Goal: Information Seeking & Learning: Learn about a topic

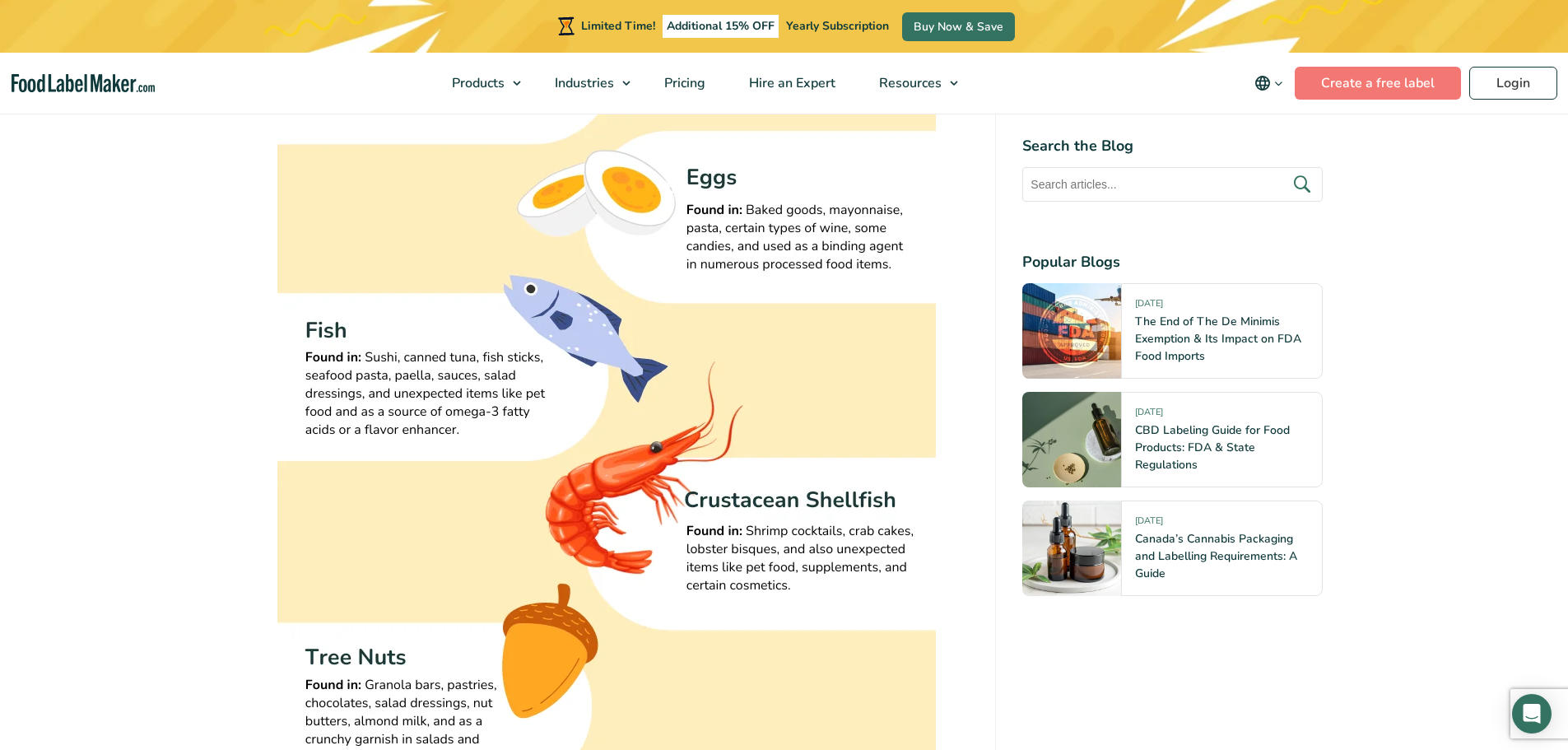
scroll to position [2552, 0]
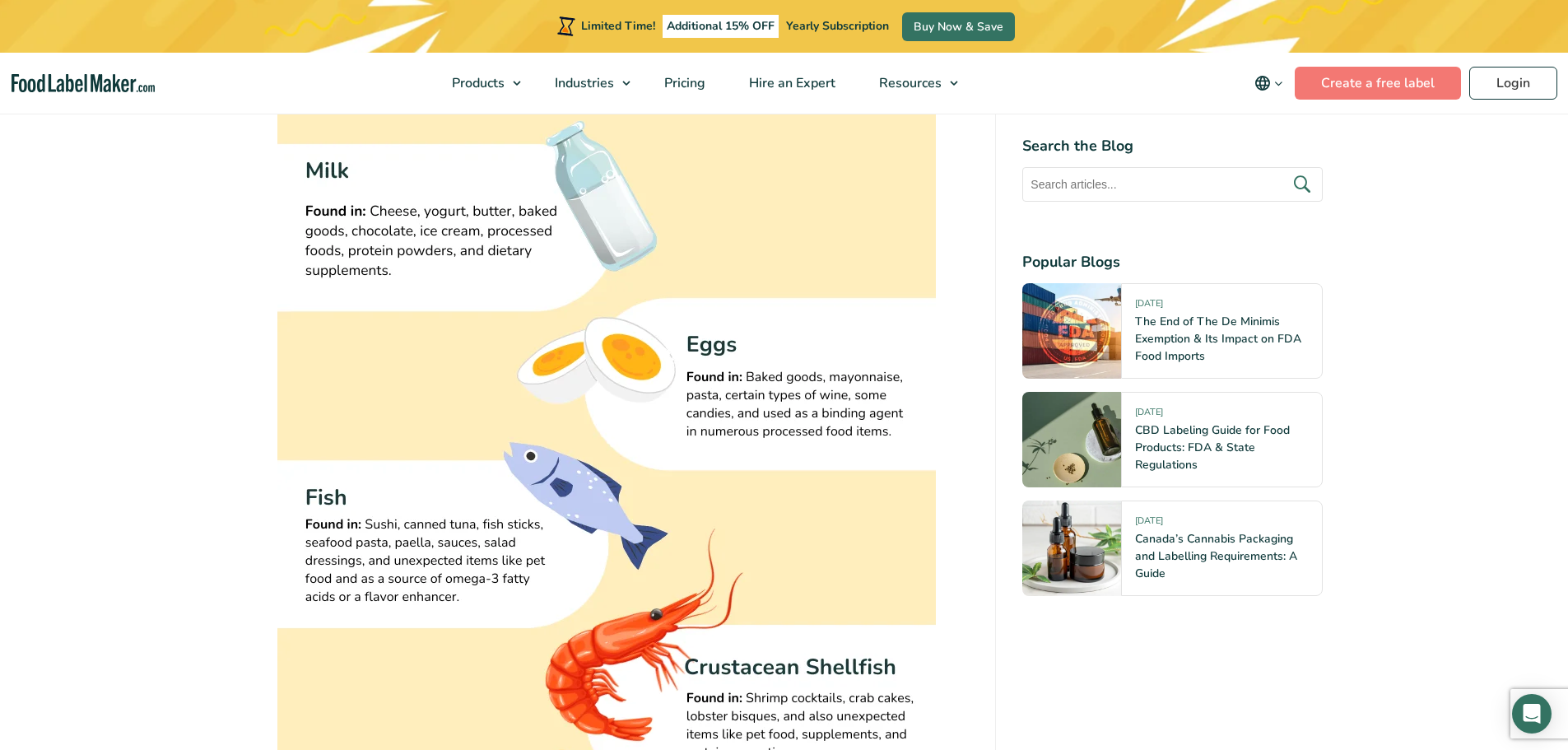
scroll to position [2882, 0]
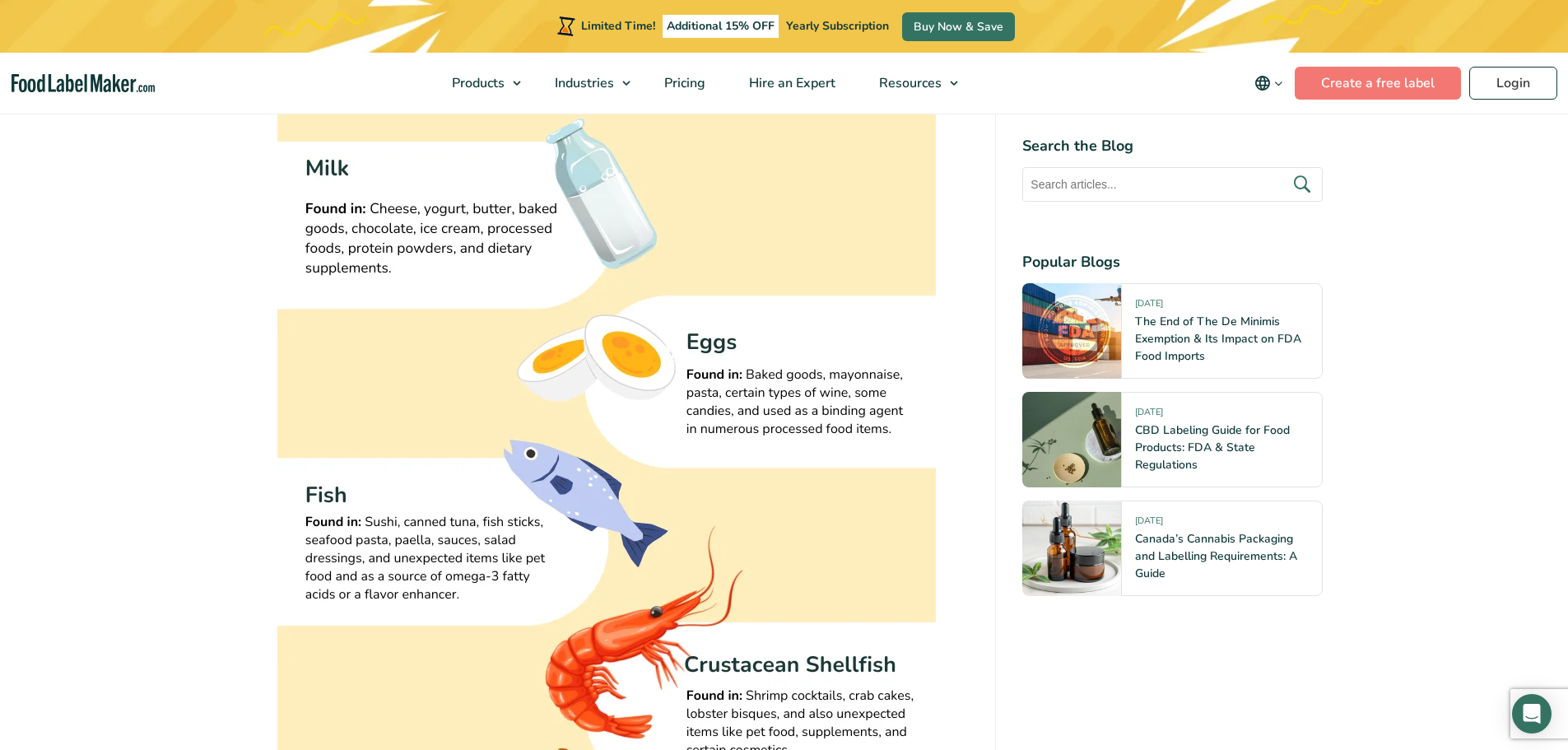
click at [547, 348] on img at bounding box center [607, 691] width 659 height 1647
click at [481, 326] on img at bounding box center [607, 691] width 659 height 1647
click at [483, 326] on img at bounding box center [607, 691] width 659 height 1647
click at [483, 327] on img at bounding box center [607, 691] width 659 height 1647
click at [655, 146] on img at bounding box center [607, 691] width 659 height 1647
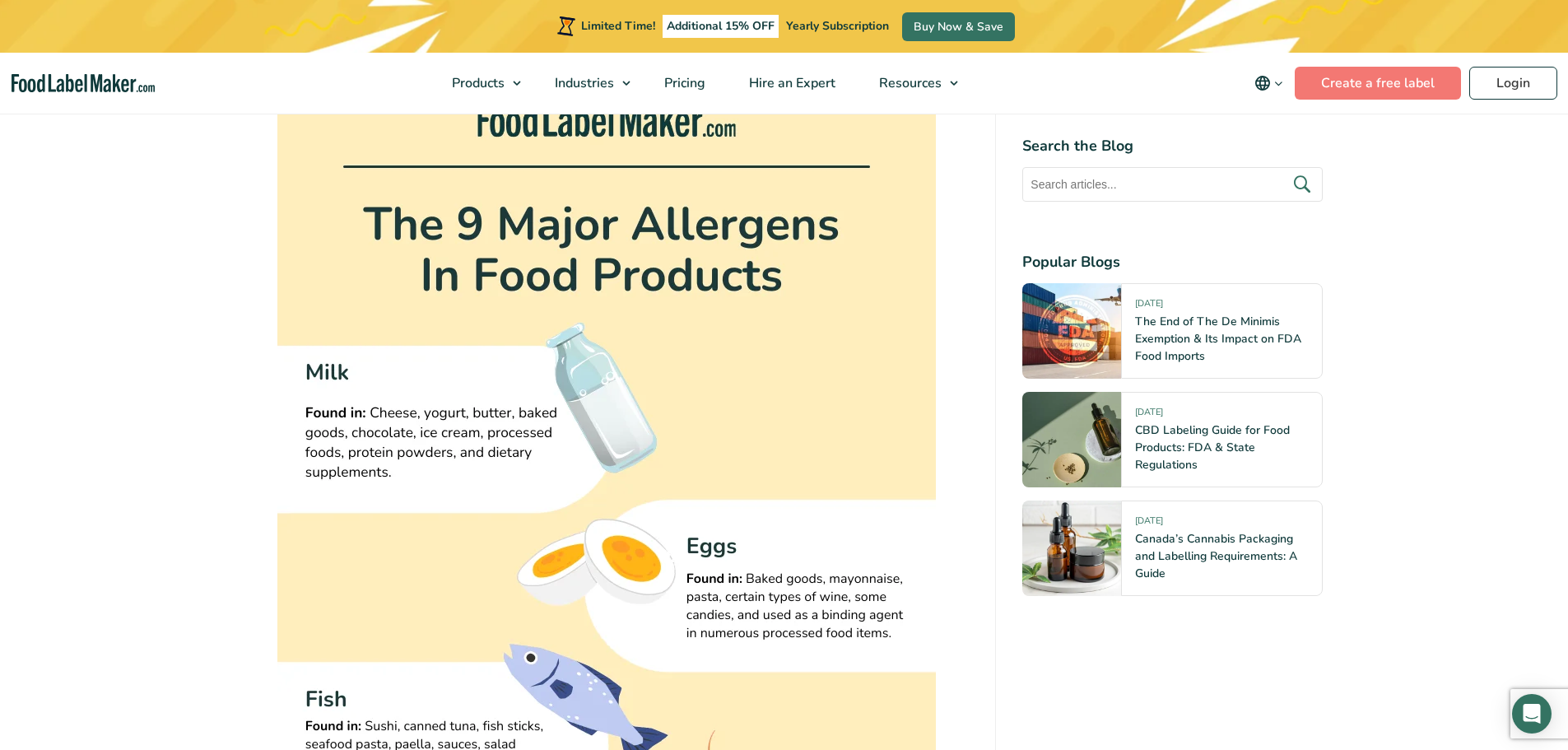
scroll to position [2717, 0]
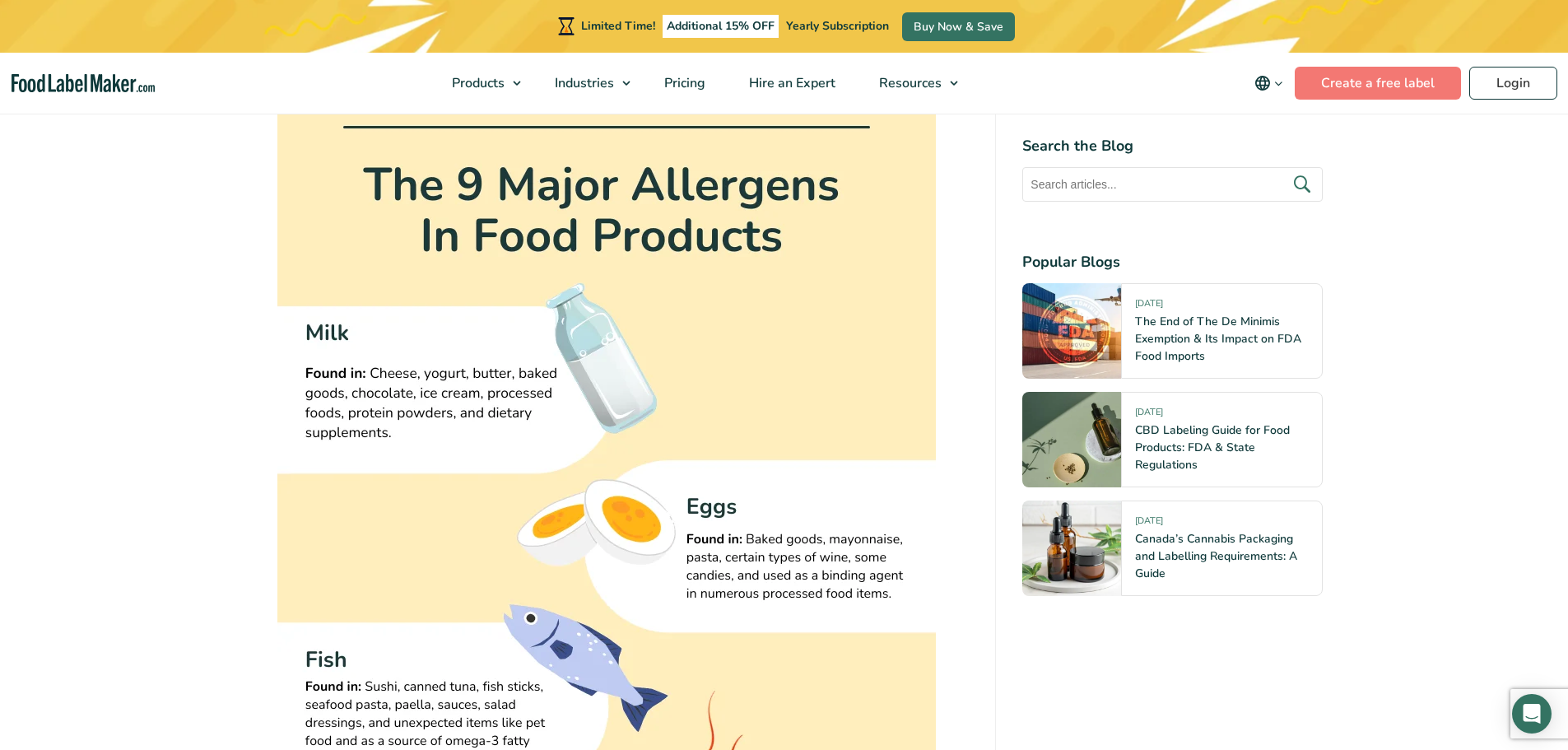
click at [99, 25] on div "Limited Time! Additional 15% OFF Yearly Subscription Buy Now & Save" at bounding box center [784, 26] width 1568 height 53
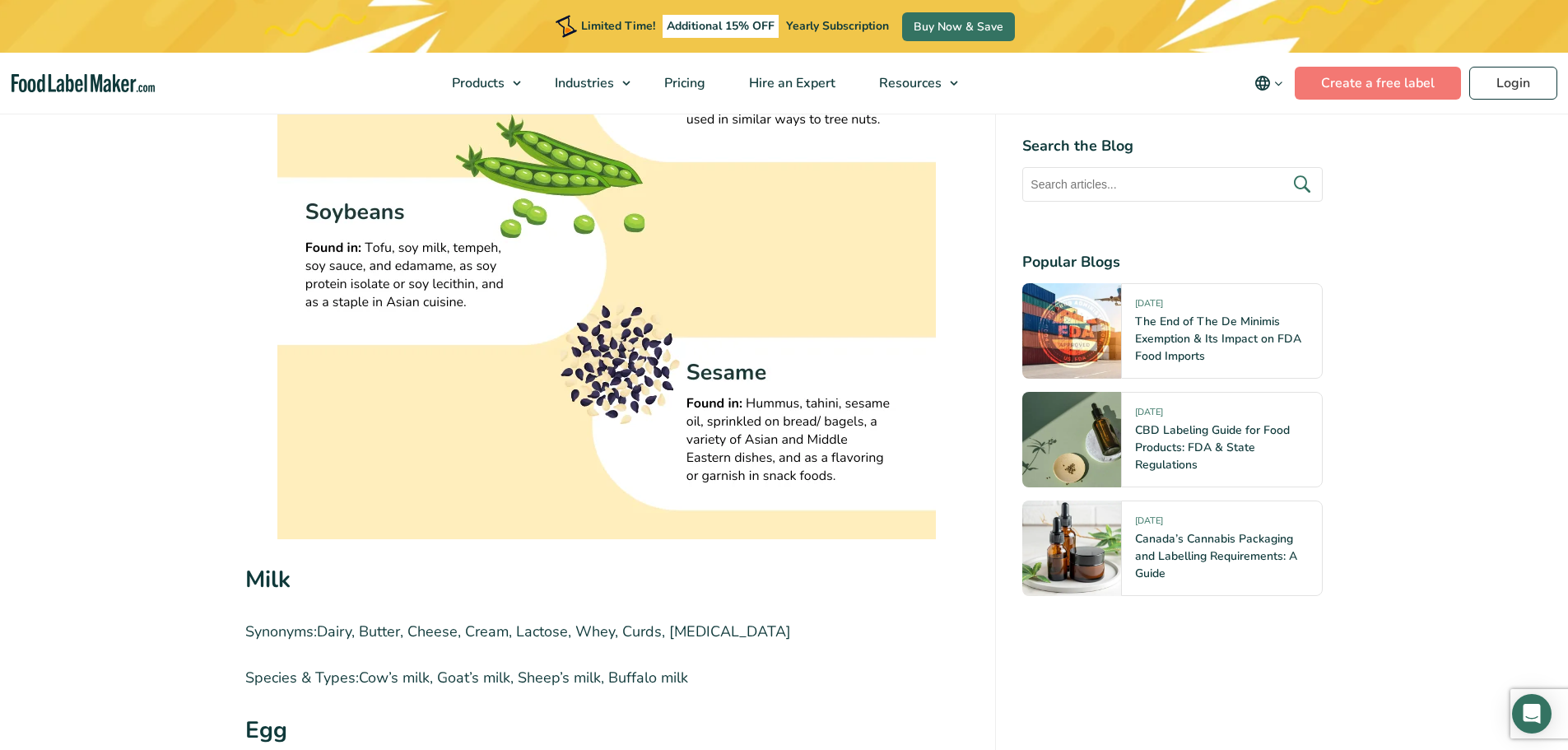
scroll to position [4035, 0]
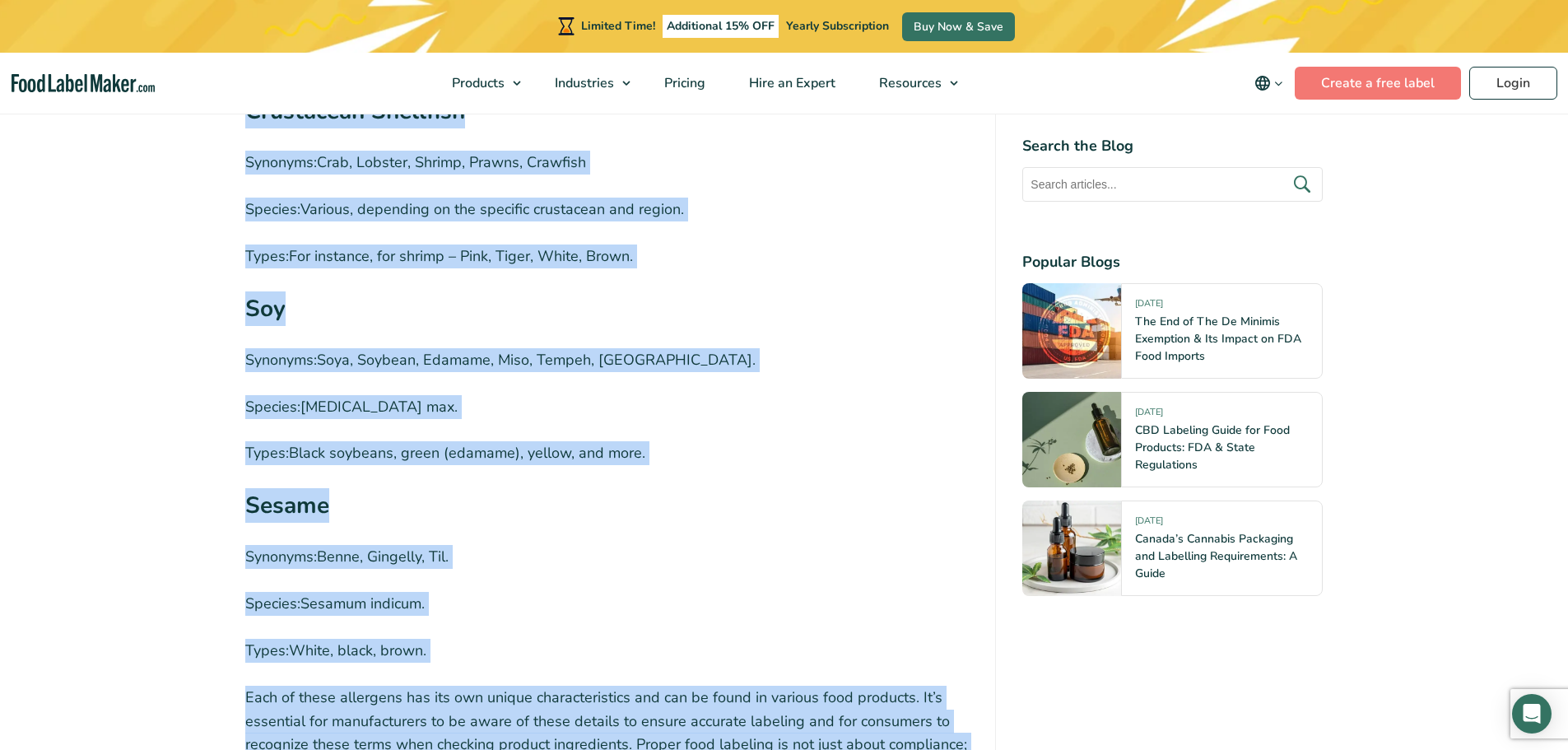
scroll to position [5465, 0]
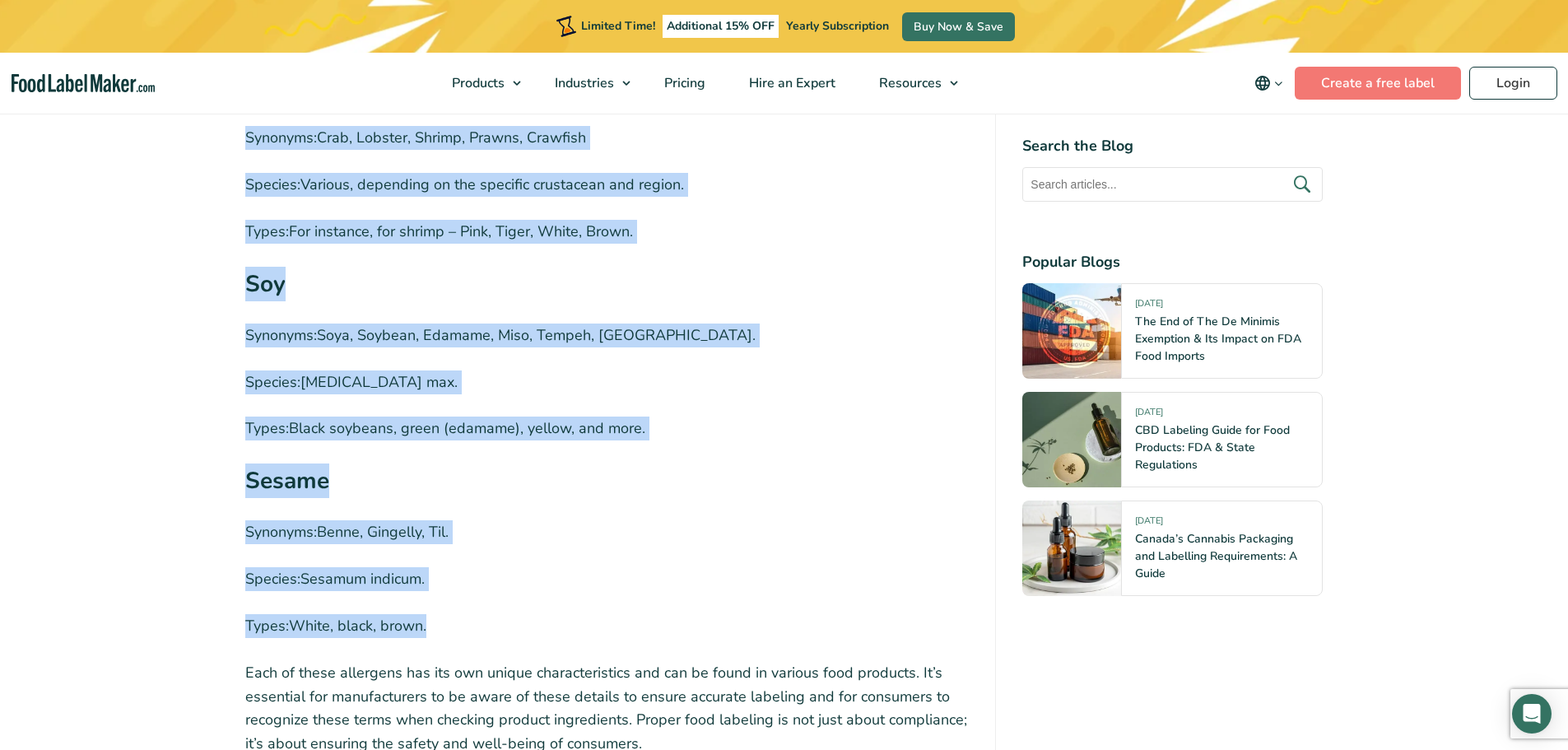
drag, startPoint x: 248, startPoint y: 363, endPoint x: 501, endPoint y: 585, distance: 336.6
copy div "Lore Ipsumdol: Sitam, Consec, Adipis, Elits, Doeiusm, Temp, Incid, Utlabo Etdol…"
